Goal: Task Accomplishment & Management: Manage account settings

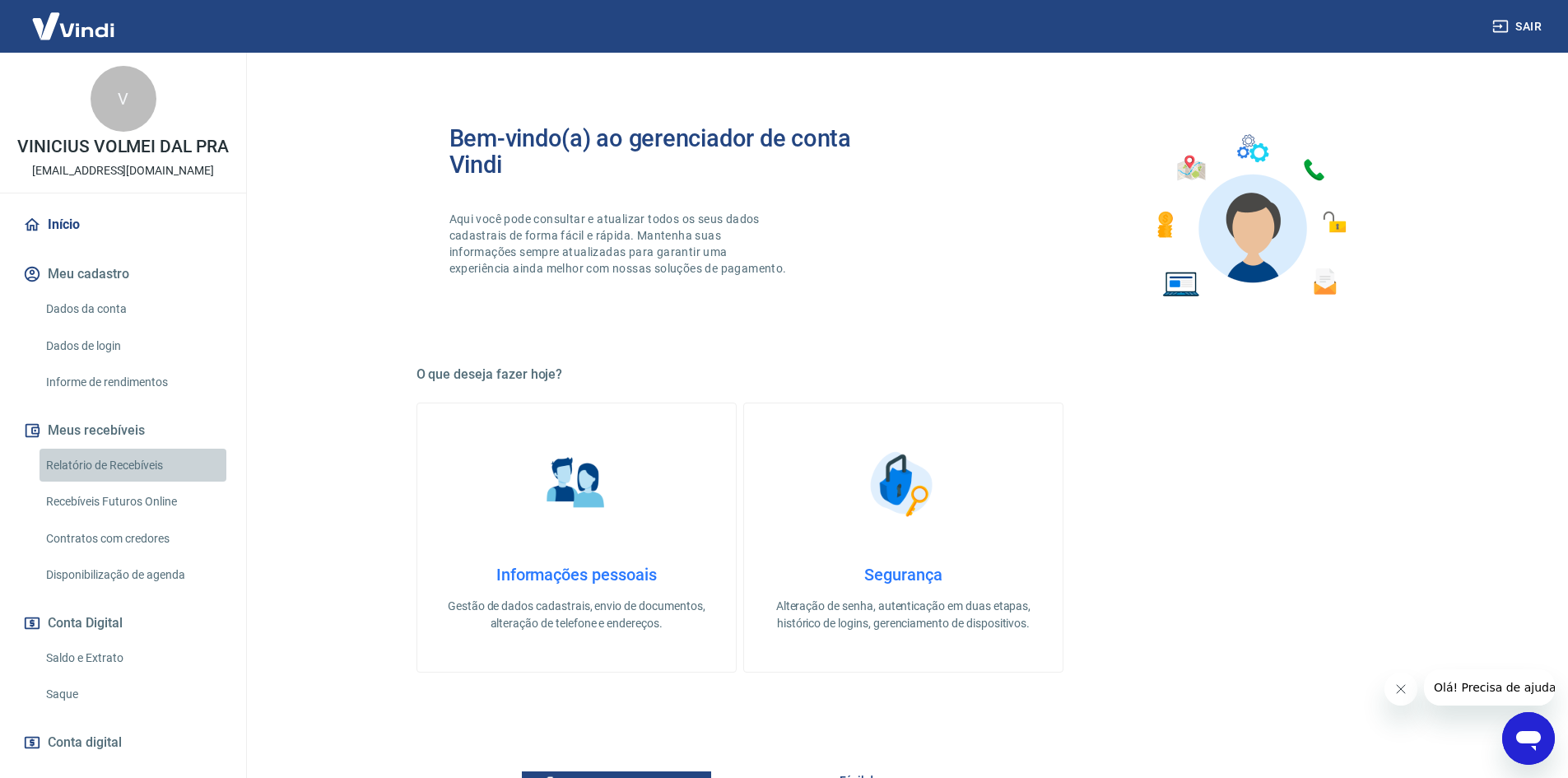
click at [152, 482] on link "Relatório de Recebíveis" at bounding box center [133, 466] width 187 height 34
